Goal: Transaction & Acquisition: Purchase product/service

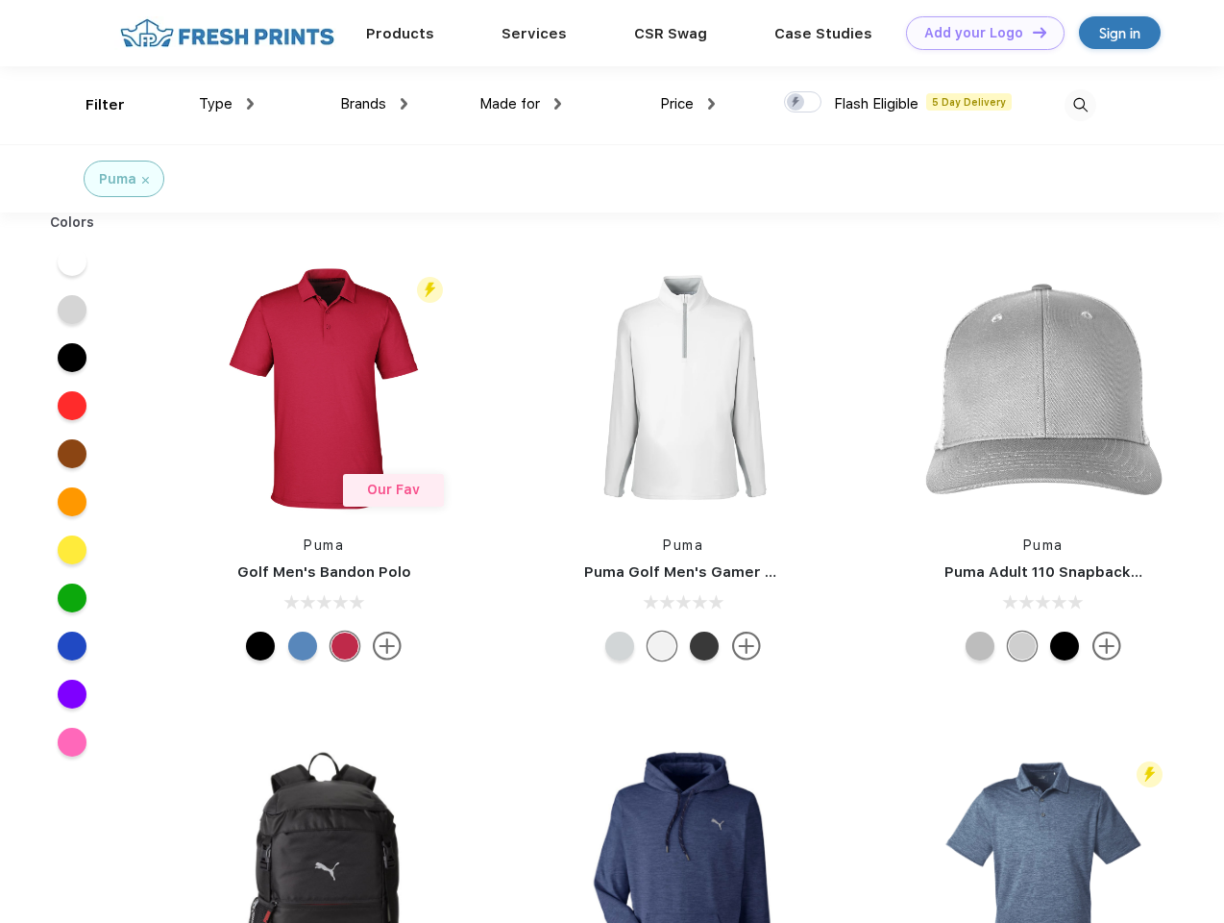
scroll to position [1, 0]
click at [978, 33] on link "Add your Logo Design Tool" at bounding box center [985, 33] width 159 height 34
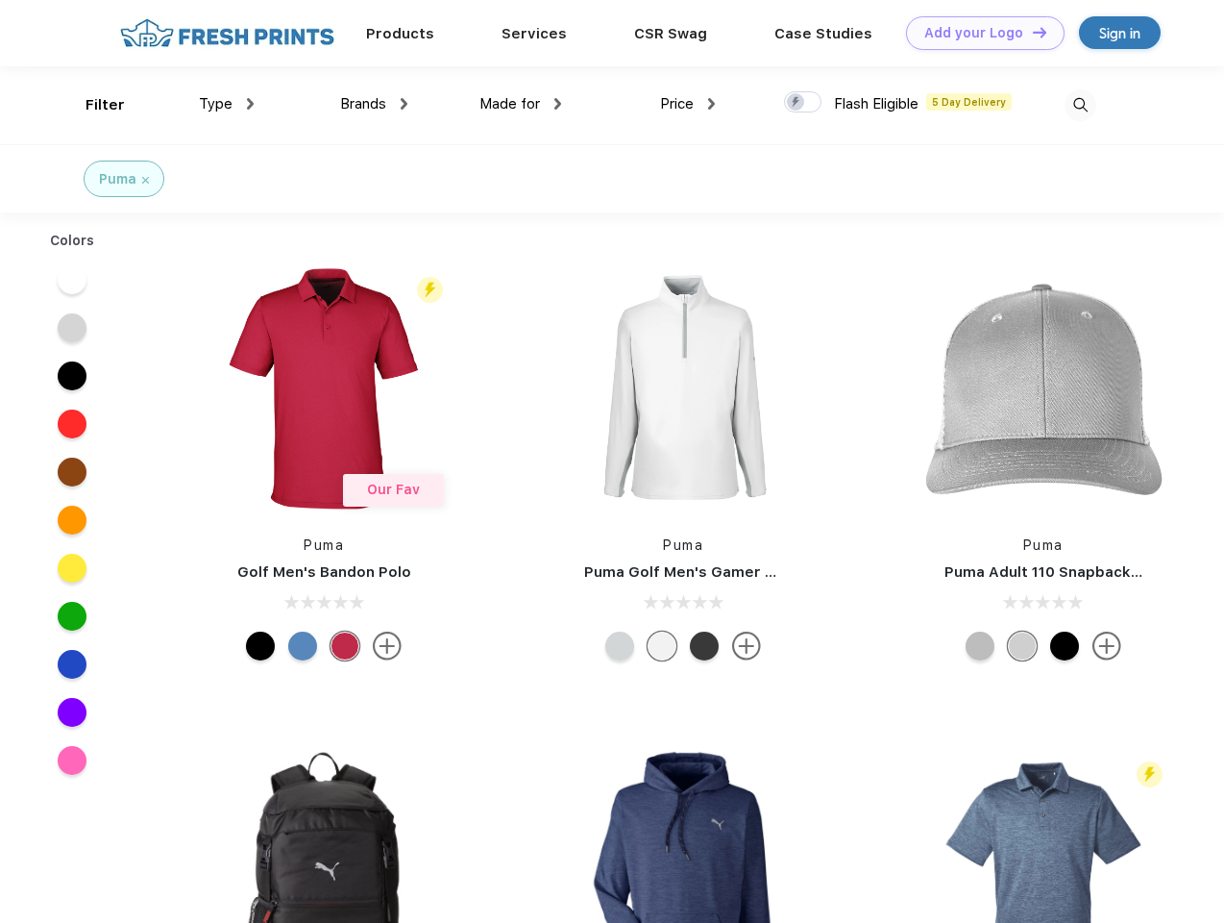
click at [0, 0] on div "Design Tool" at bounding box center [0, 0] width 0 height 0
click at [1031, 32] on link "Add your Logo Design Tool" at bounding box center [985, 33] width 159 height 34
click at [92, 105] on div "Filter" at bounding box center [105, 105] width 39 height 22
click at [227, 104] on span "Type" at bounding box center [216, 103] width 34 height 17
click at [374, 104] on span "Brands" at bounding box center [363, 103] width 46 height 17
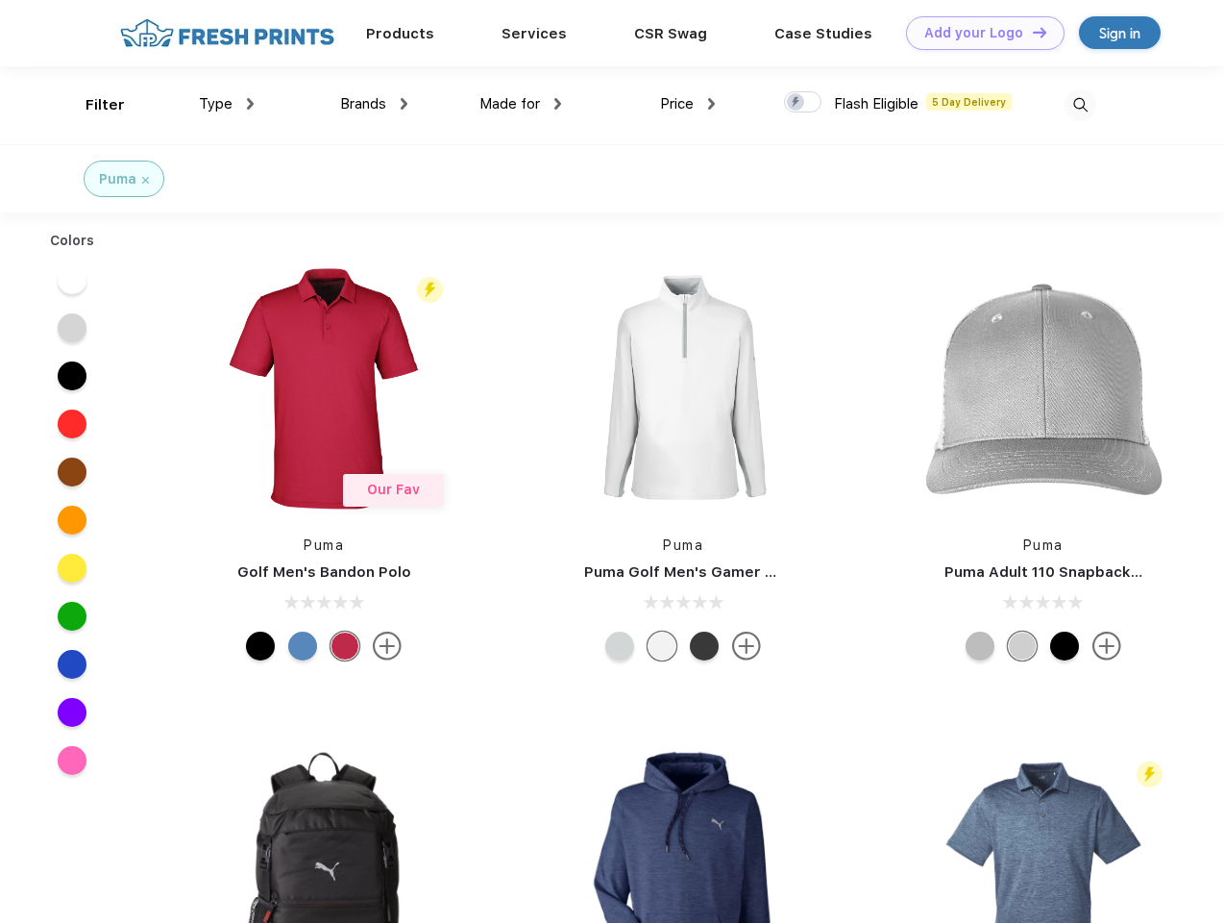
click at [521, 104] on span "Made for" at bounding box center [510, 103] width 61 height 17
click at [688, 104] on span "Price" at bounding box center [677, 103] width 34 height 17
click at [804, 103] on div at bounding box center [802, 101] width 37 height 21
click at [797, 103] on input "checkbox" at bounding box center [790, 96] width 12 height 12
click at [1080, 105] on img at bounding box center [1081, 105] width 32 height 32
